Goal: Information Seeking & Learning: Find contact information

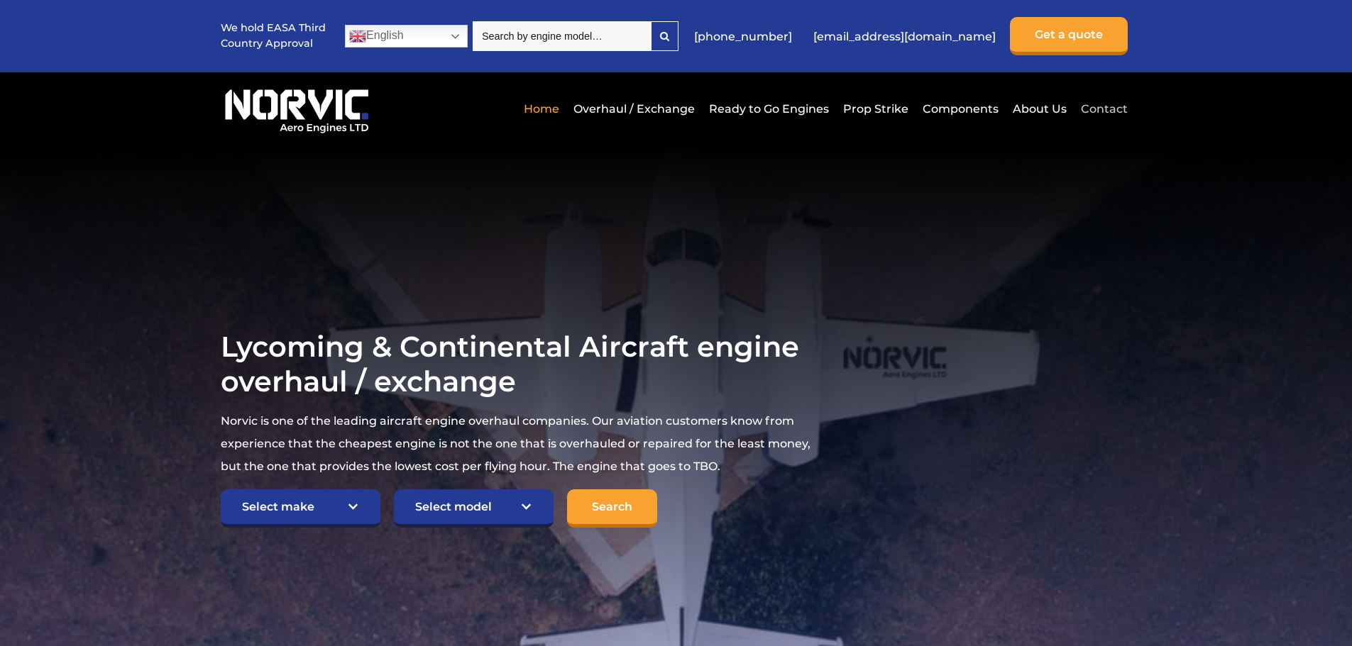
click at [1084, 106] on link "Contact" at bounding box center [1102, 109] width 50 height 35
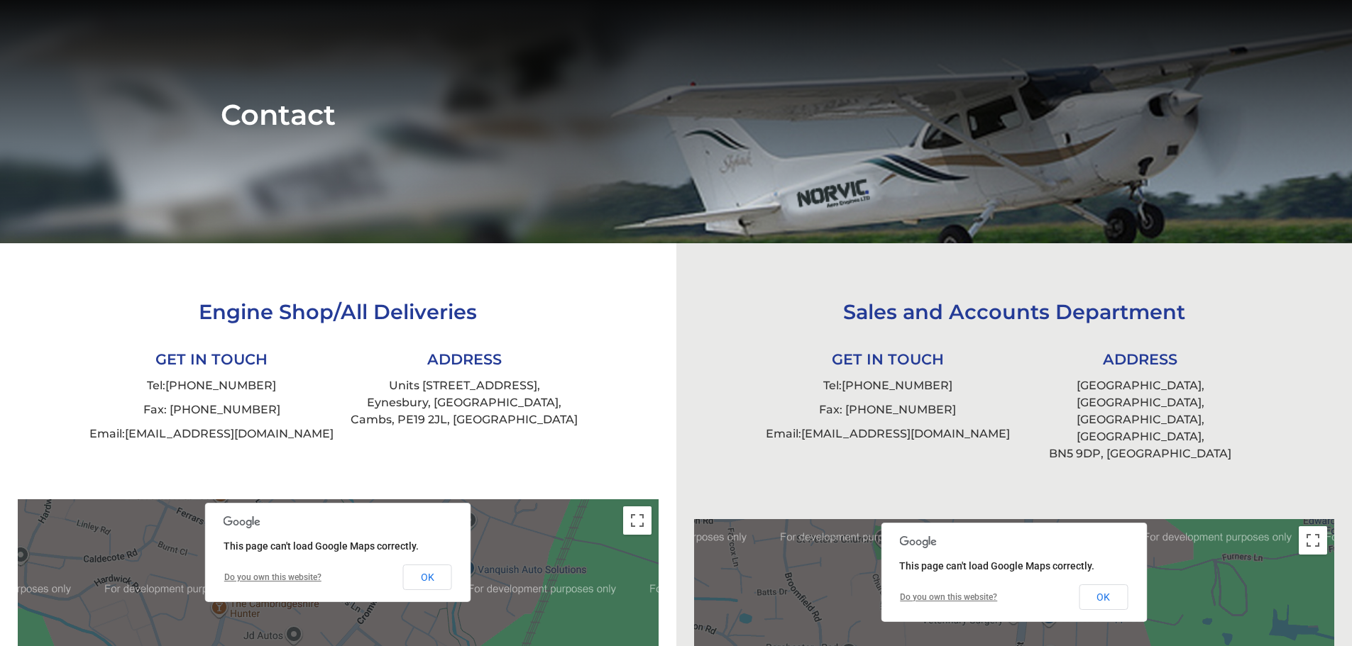
scroll to position [213, 0]
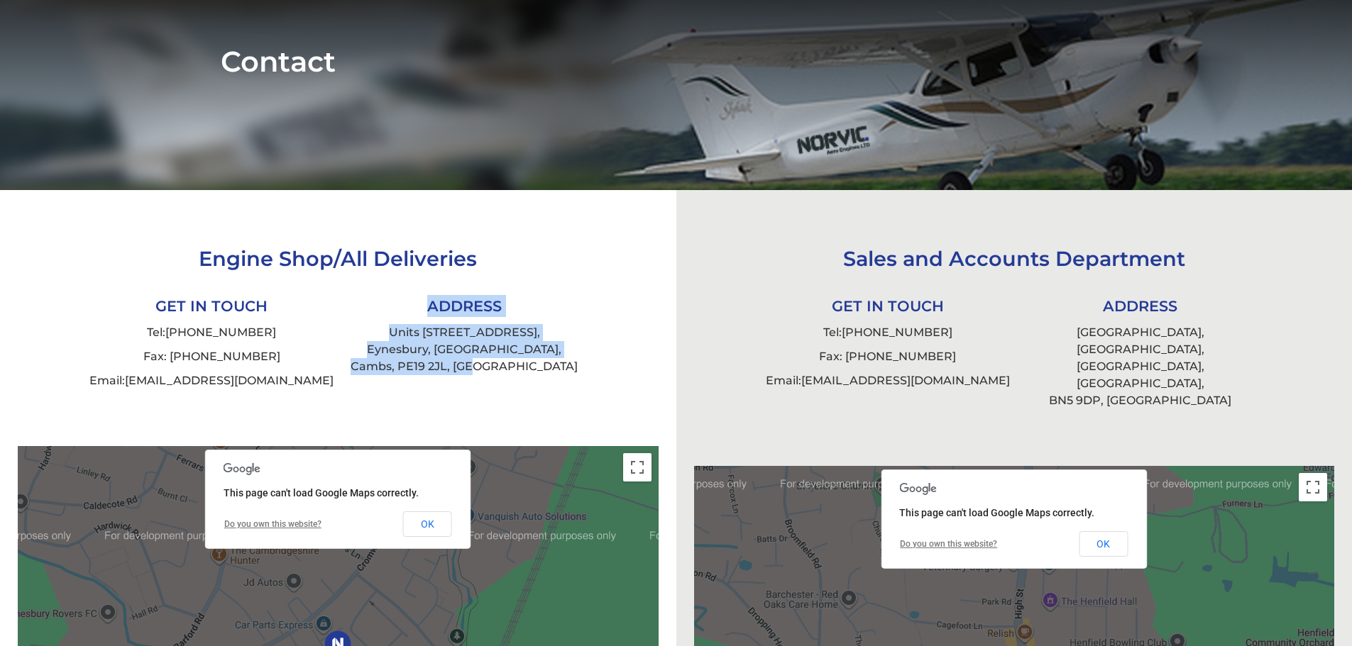
drag, startPoint x: 382, startPoint y: 317, endPoint x: 522, endPoint y: 366, distance: 148.8
click at [522, 366] on ul "ADDRESS [STREET_ADDRESS]" at bounding box center [464, 335] width 253 height 87
click at [522, 366] on li "Units [STREET_ADDRESS]" at bounding box center [464, 350] width 253 height 58
drag, startPoint x: 390, startPoint y: 331, endPoint x: 531, endPoint y: 364, distance: 144.9
click at [531, 364] on li "Units [STREET_ADDRESS]" at bounding box center [464, 350] width 253 height 58
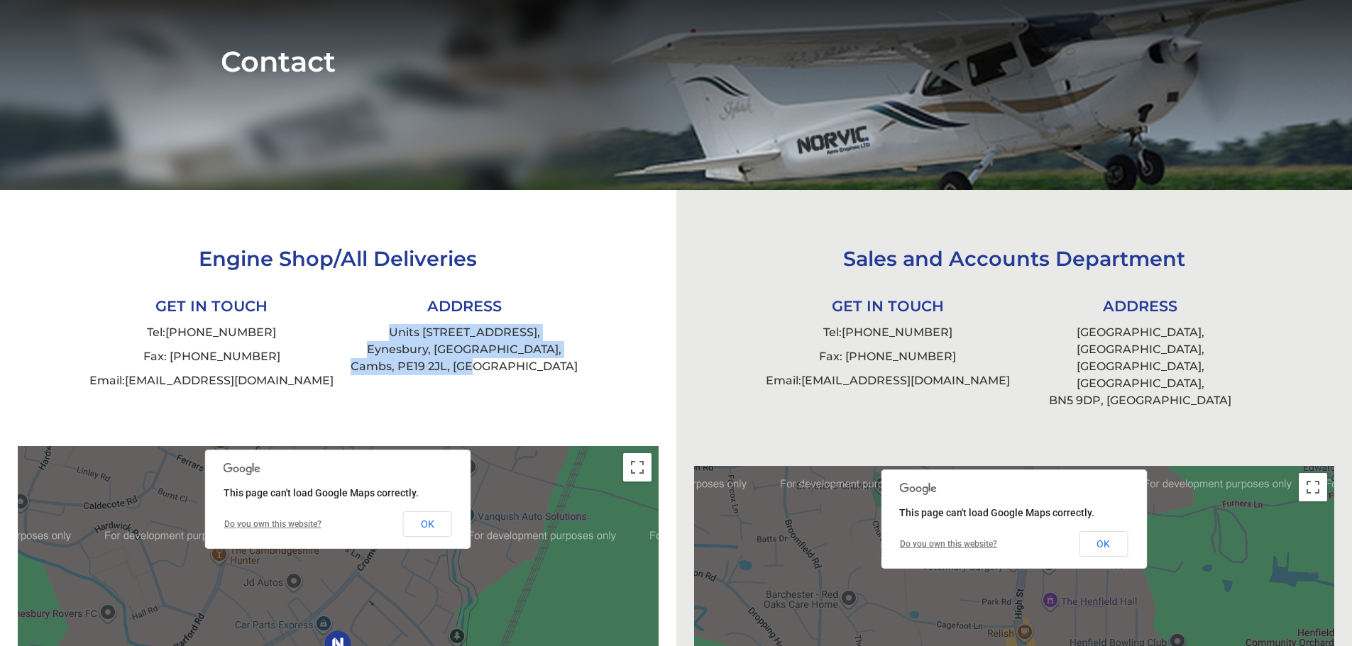
copy li "Units [STREET_ADDRESS]"
click at [517, 328] on li "Units [STREET_ADDRESS]" at bounding box center [464, 350] width 253 height 58
